Goal: Find specific page/section: Find specific page/section

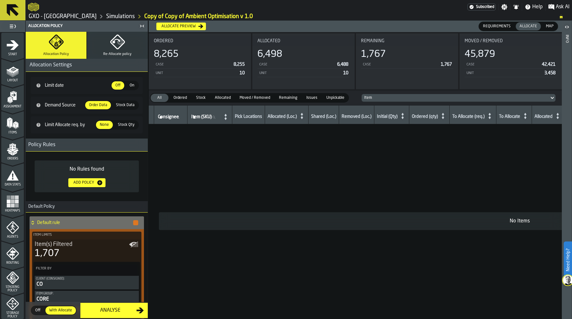
click at [10, 175] on icon "menu Data Stats" at bounding box center [13, 175] width 12 height 10
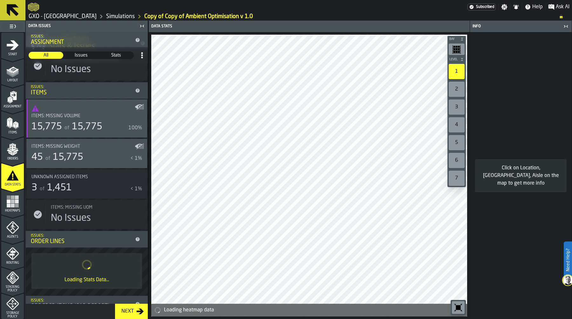
scroll to position [192, 0]
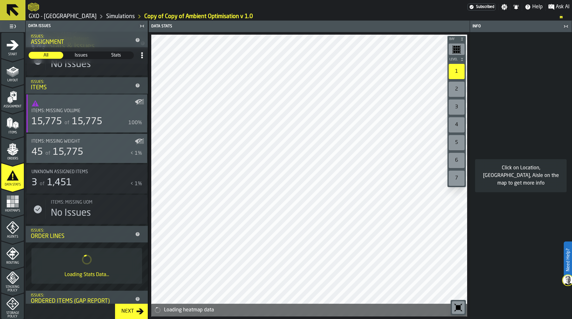
click at [86, 119] on span "15,775" at bounding box center [87, 122] width 31 height 10
